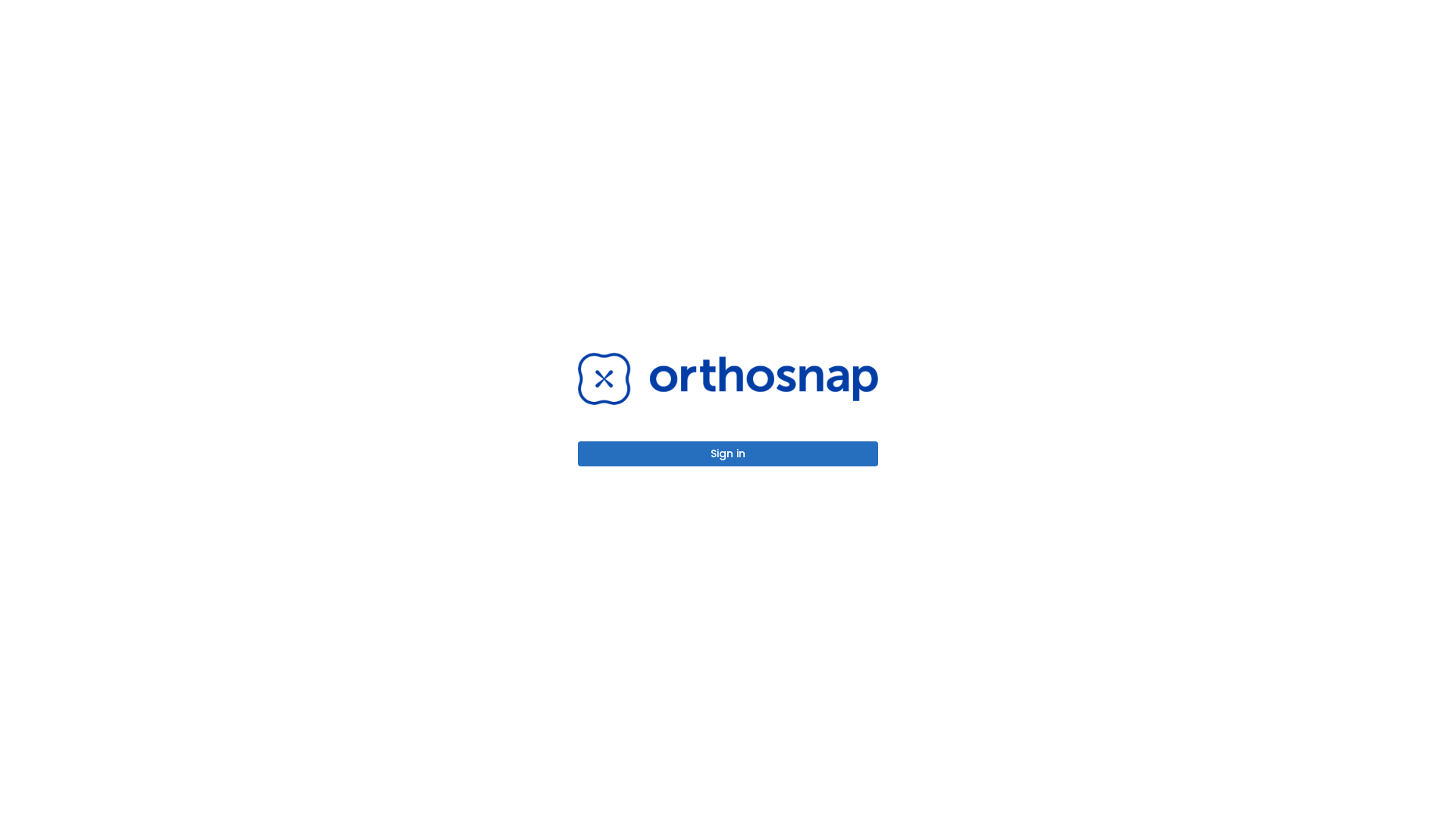
click at [728, 453] on button "Sign in" at bounding box center [728, 454] width 300 height 26
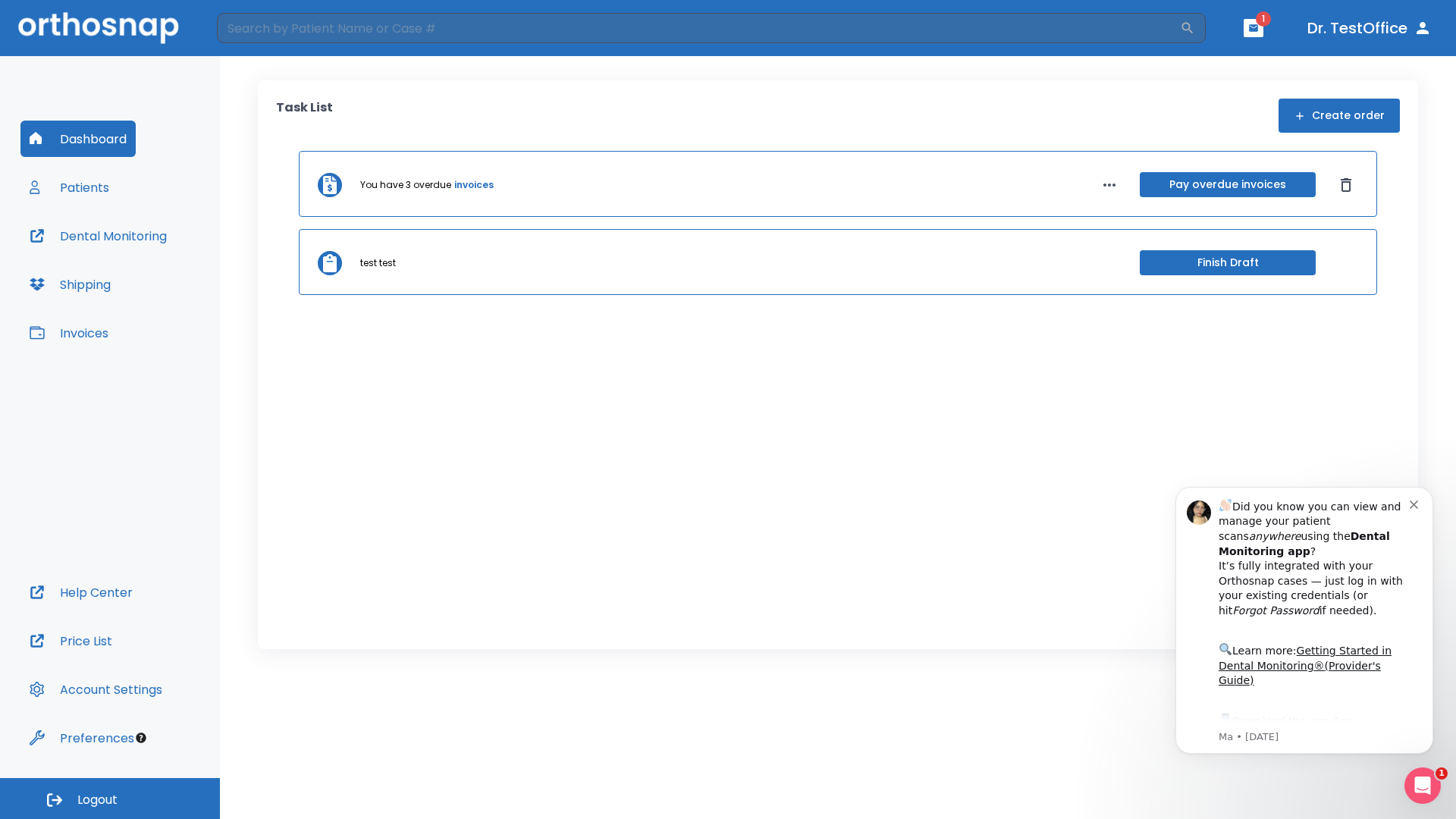
click at [110, 798] on span "Logout" at bounding box center [97, 799] width 40 height 17
